Goal: Task Accomplishment & Management: Complete application form

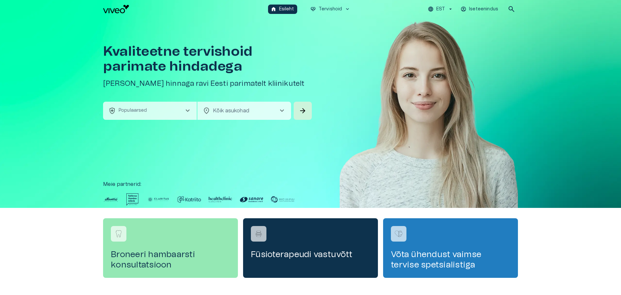
click at [135, 110] on p "Populaarsed" at bounding box center [133, 110] width 29 height 7
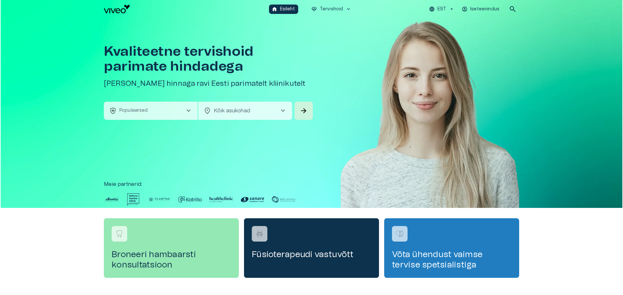
scroll to position [18, 0]
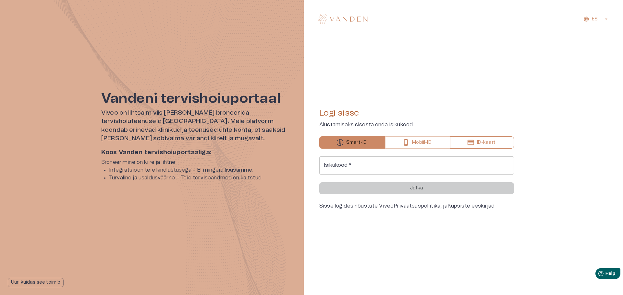
click at [491, 143] on p "ID-kaart" at bounding box center [486, 142] width 18 height 7
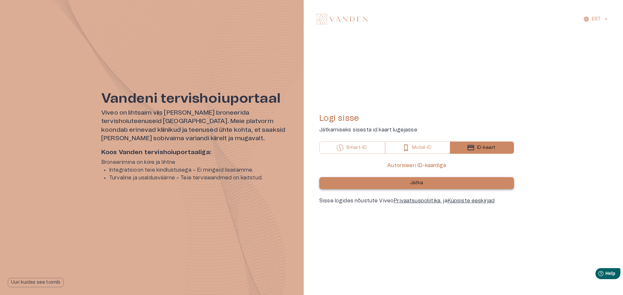
click at [465, 186] on button "Jätka" at bounding box center [416, 183] width 195 height 12
click at [350, 185] on button "Jätka" at bounding box center [416, 183] width 195 height 12
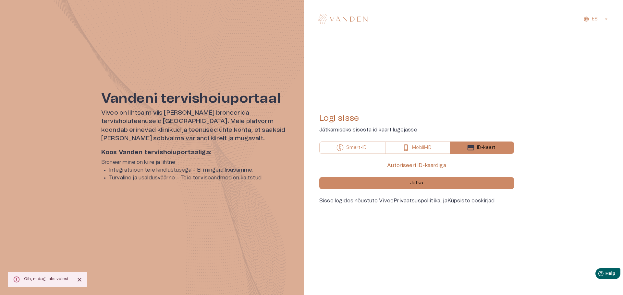
click at [420, 164] on p "Autoriseeri ID-kaardiga" at bounding box center [416, 166] width 59 height 8
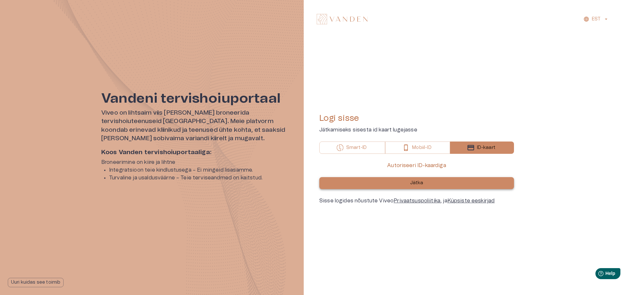
click at [443, 184] on button "Jätka" at bounding box center [416, 183] width 195 height 12
